Goal: Task Accomplishment & Management: Manage account settings

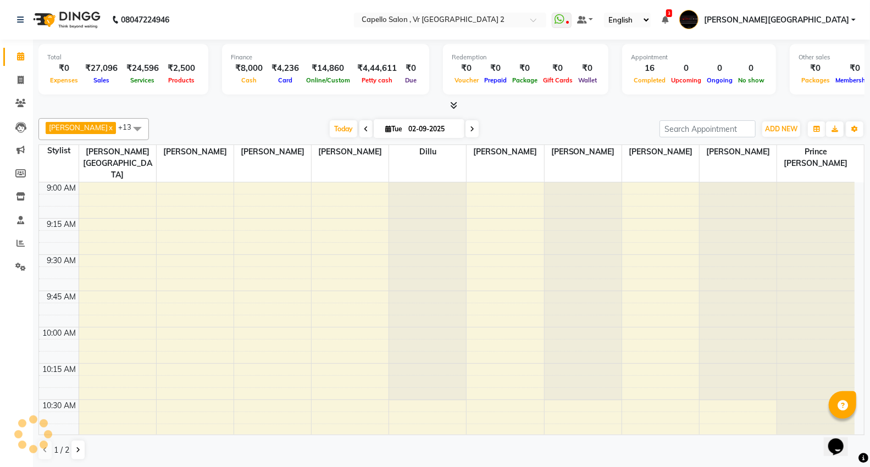
scroll to position [1, 0]
click at [15, 75] on span at bounding box center [20, 80] width 19 height 13
select select "service"
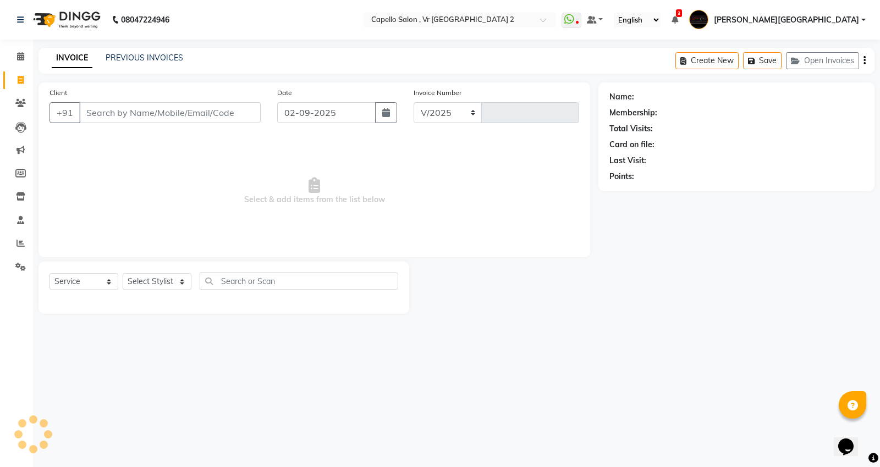
select select "848"
type input "4719"
click at [161, 58] on link "PREVIOUS INVOICES" at bounding box center [145, 58] width 78 height 10
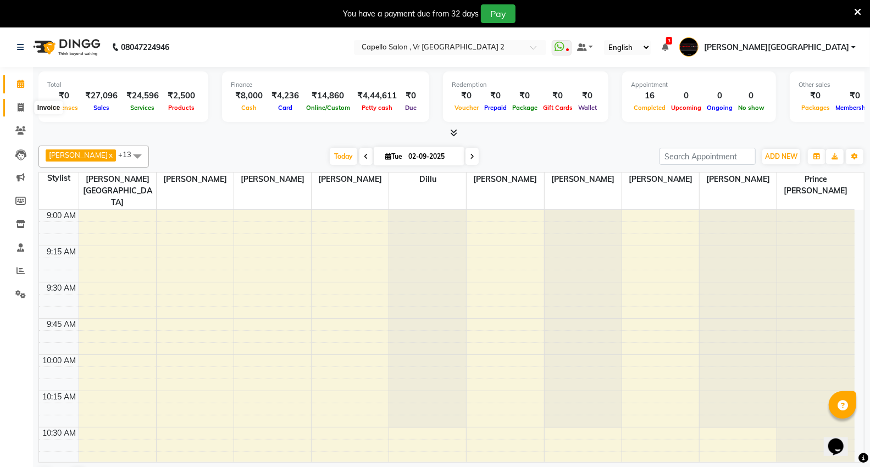
click at [18, 103] on icon at bounding box center [21, 107] width 6 height 8
select select "service"
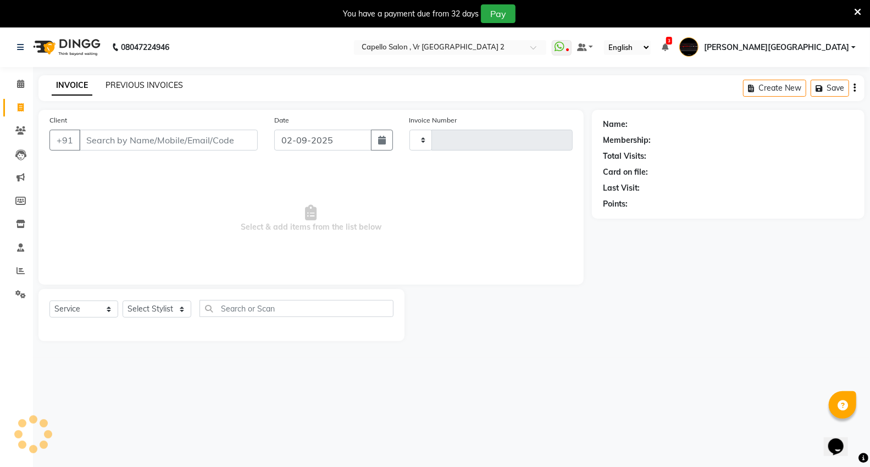
type input "4719"
select select "848"
click at [123, 81] on link "PREVIOUS INVOICES" at bounding box center [145, 85] width 78 height 10
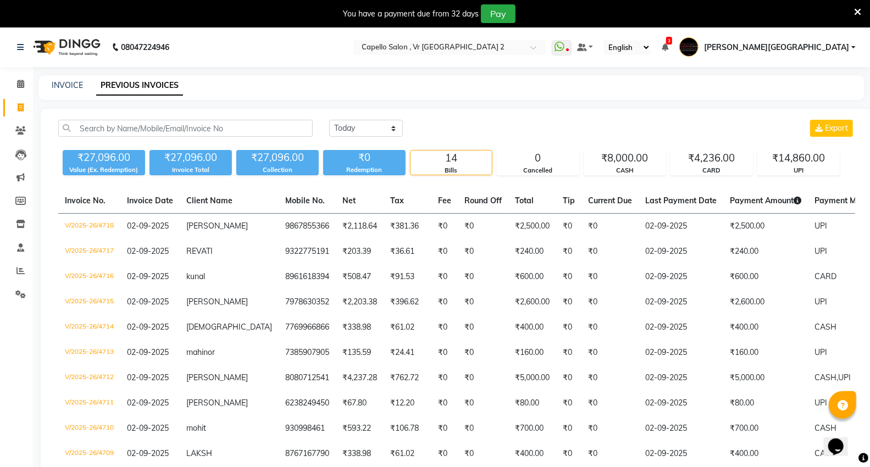
click at [363, 117] on div "[DATE] [DATE] Custom Range Export ₹27,096.00 Value (Ex. Redemption) ₹27,096.00 …" at bounding box center [457, 360] width 832 height 502
drag, startPoint x: 358, startPoint y: 127, endPoint x: 356, endPoint y: 136, distance: 9.1
click at [358, 127] on select "[DATE] [DATE] Custom Range" at bounding box center [366, 128] width 74 height 17
select select "range"
click at [329, 120] on select "[DATE] [DATE] Custom Range" at bounding box center [366, 128] width 74 height 17
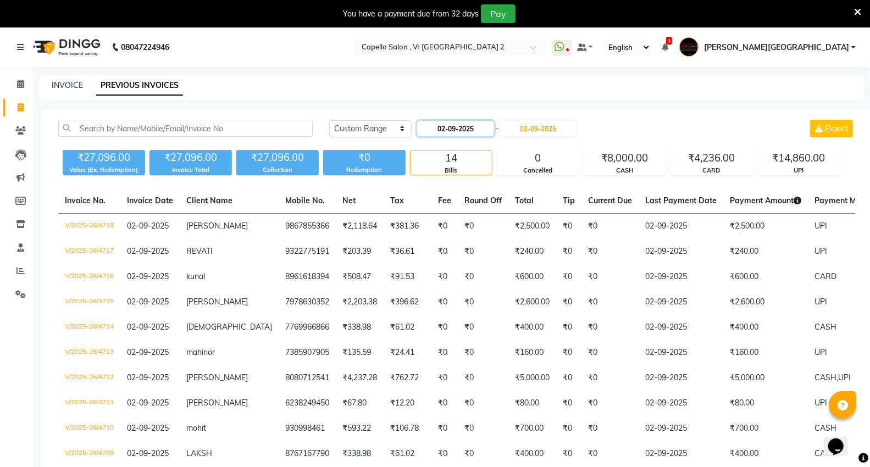
click at [459, 127] on input "02-09-2025" at bounding box center [455, 128] width 77 height 15
select select "9"
select select "2025"
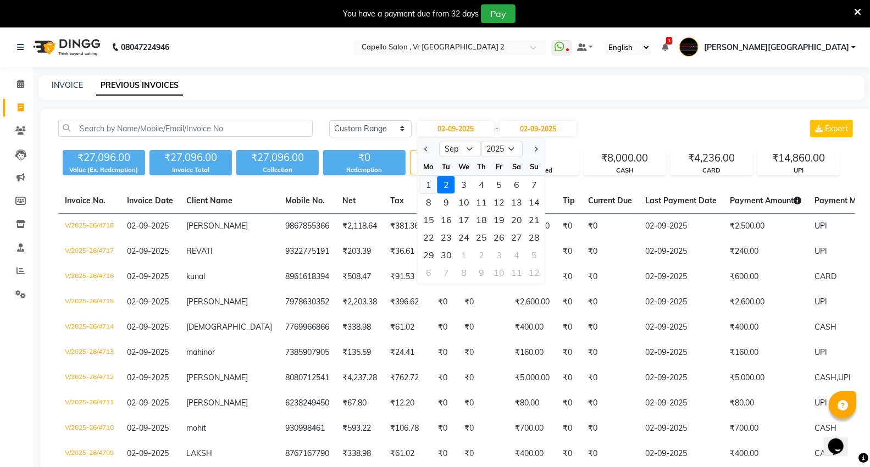
click at [435, 185] on div "1" at bounding box center [429, 185] width 18 height 18
type input "[DATE]"
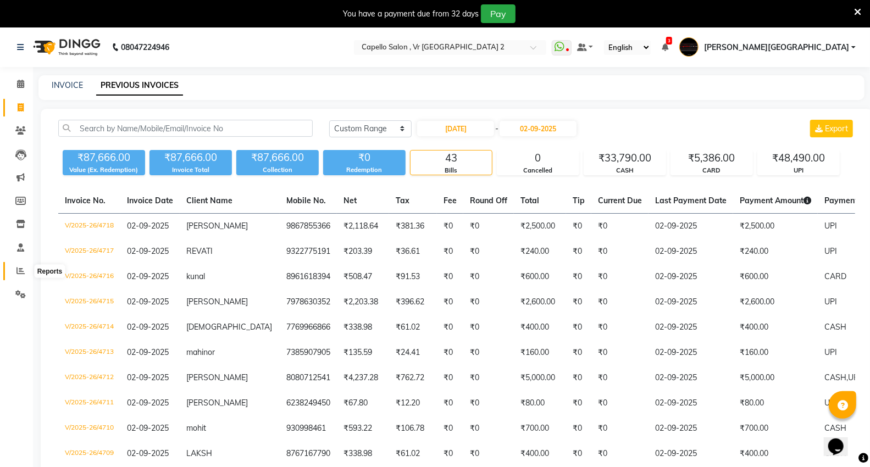
click at [23, 273] on icon at bounding box center [20, 271] width 8 height 8
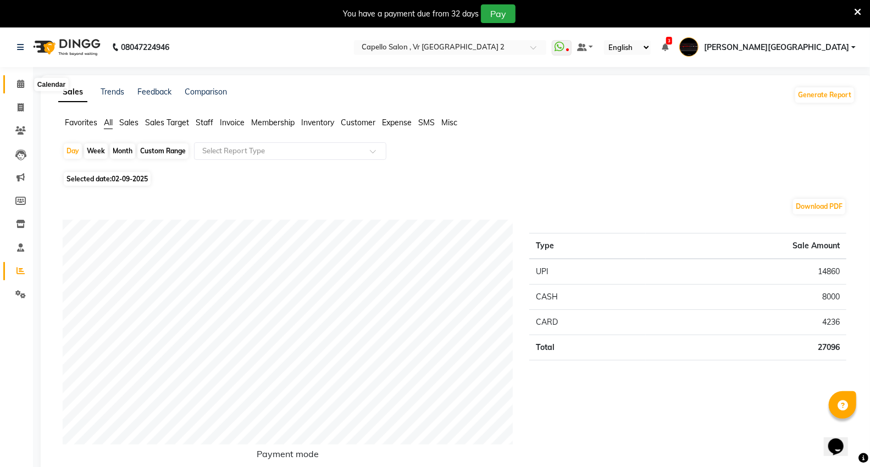
drag, startPoint x: 26, startPoint y: 81, endPoint x: 341, endPoint y: 30, distance: 319.1
click at [26, 81] on span at bounding box center [20, 84] width 19 height 13
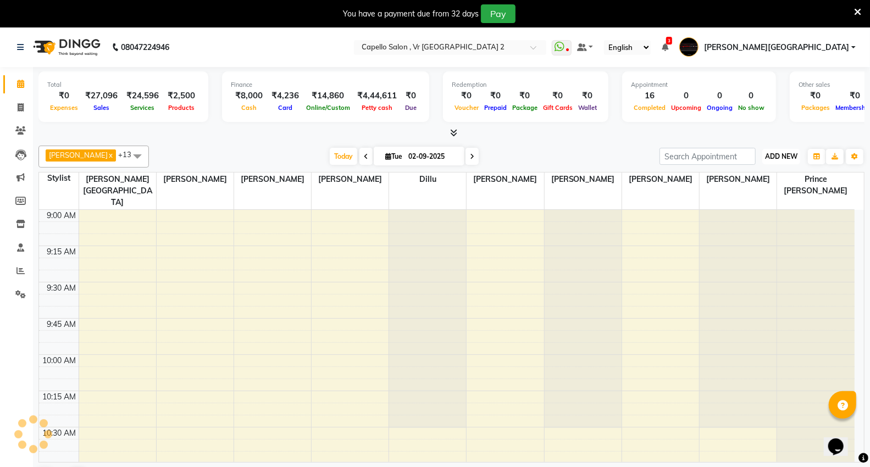
click at [776, 154] on span "ADD NEW" at bounding box center [781, 156] width 32 height 8
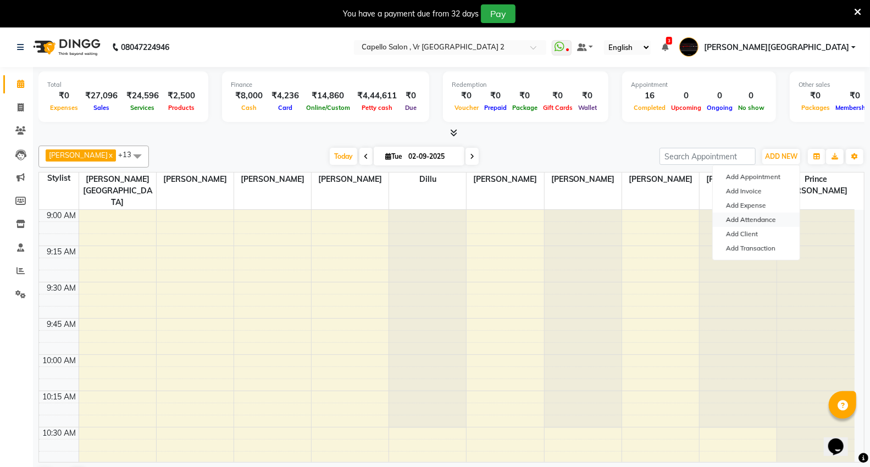
click at [742, 220] on link "Add Attendance" at bounding box center [756, 220] width 87 height 14
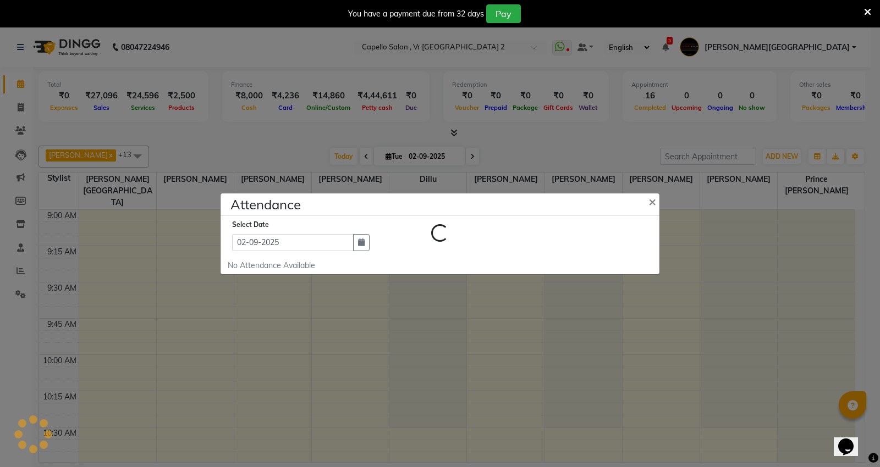
select select "L"
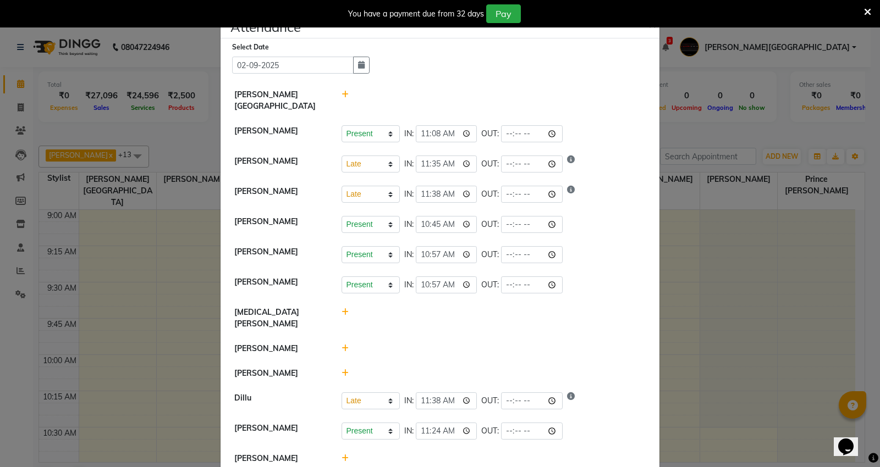
click at [722, 136] on ngb-modal-window "Attendance × Select Date [DATE] [PERSON_NAME][GEOGRAPHIC_DATA] [PERSON_NAME] Pr…" at bounding box center [440, 233] width 880 height 467
